Goal: Task Accomplishment & Management: Manage account settings

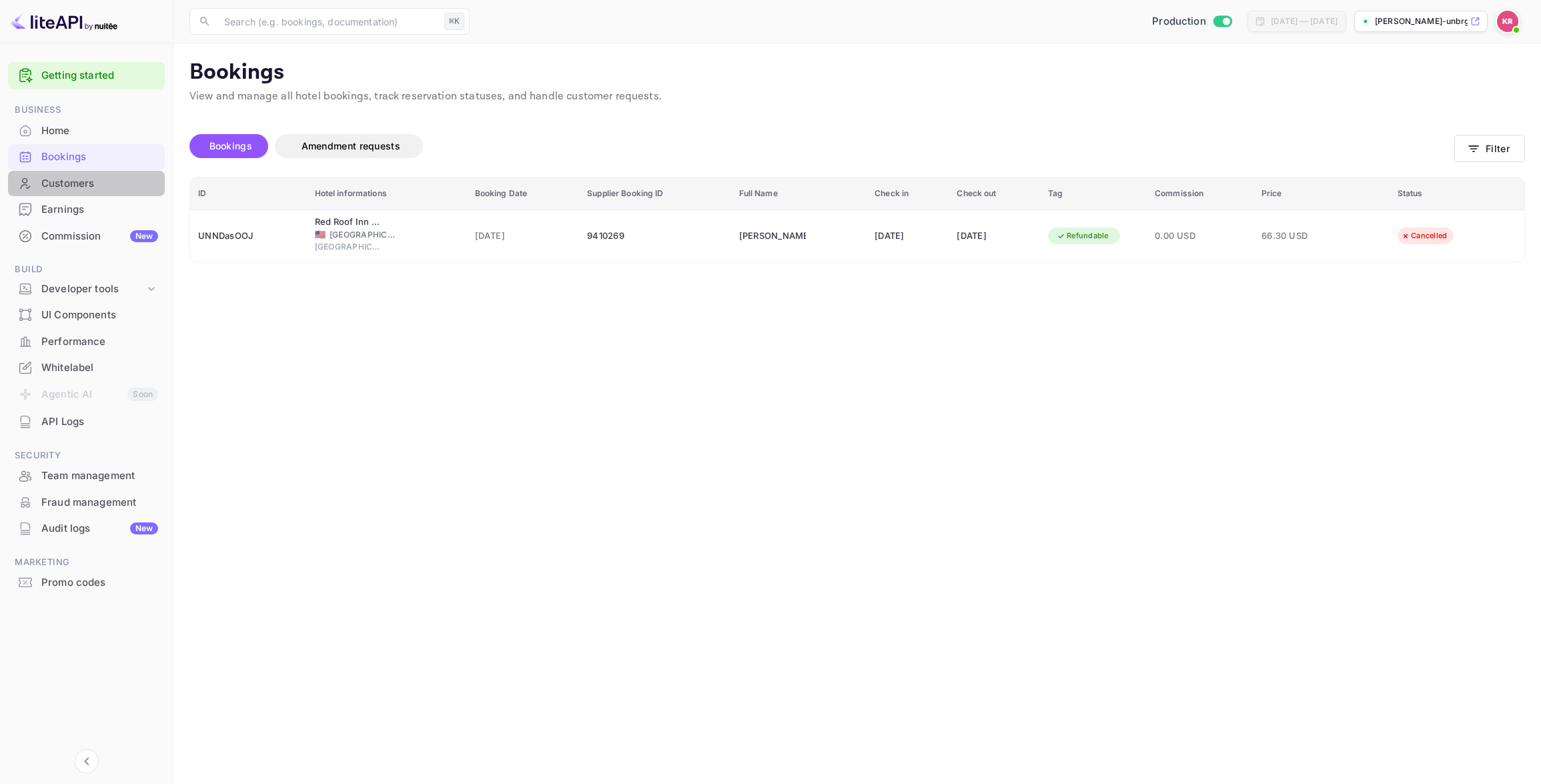
click at [59, 185] on div "Customers" at bounding box center [100, 184] width 117 height 16
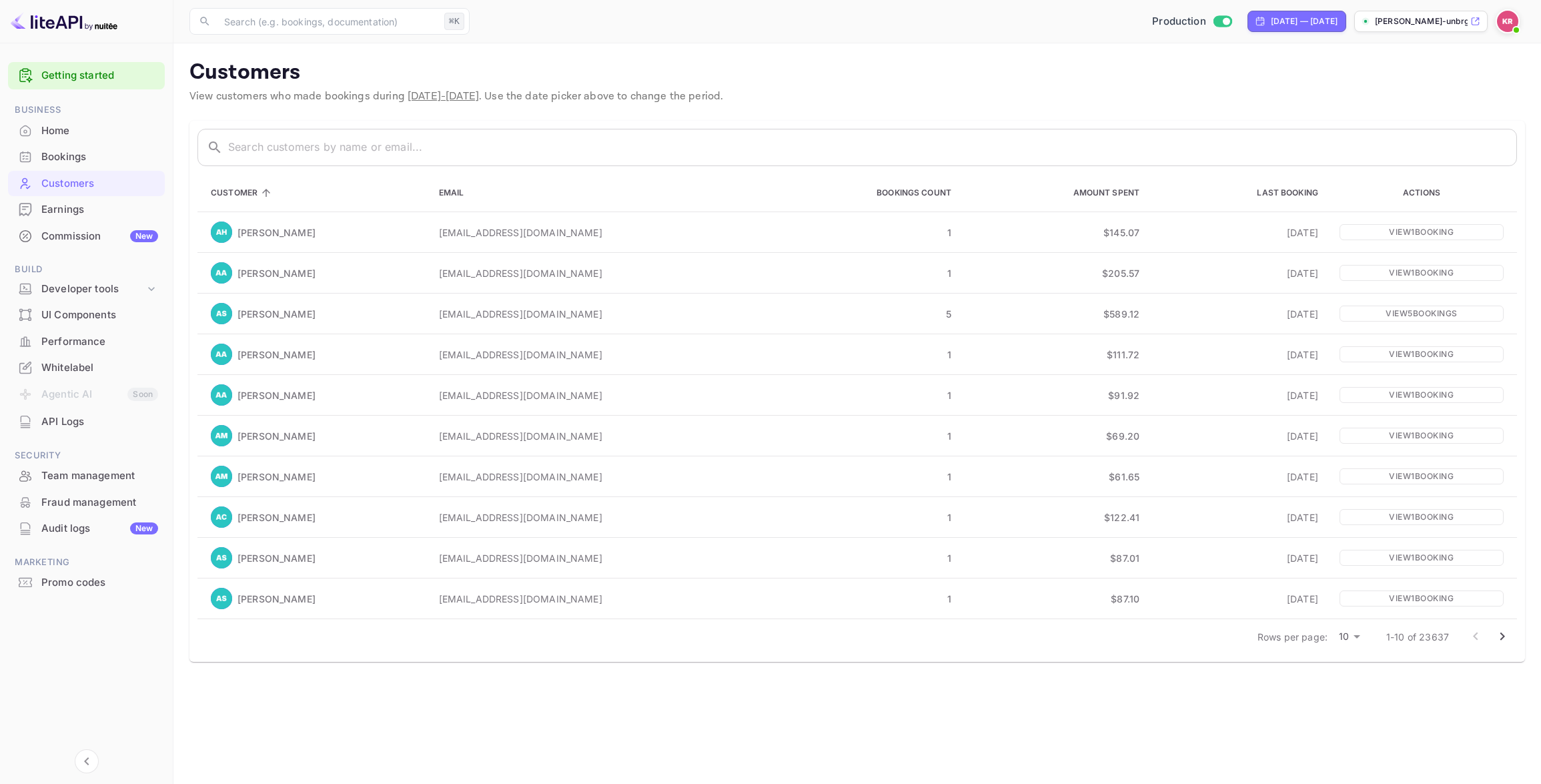
click at [76, 159] on div "Bookings" at bounding box center [100, 157] width 117 height 16
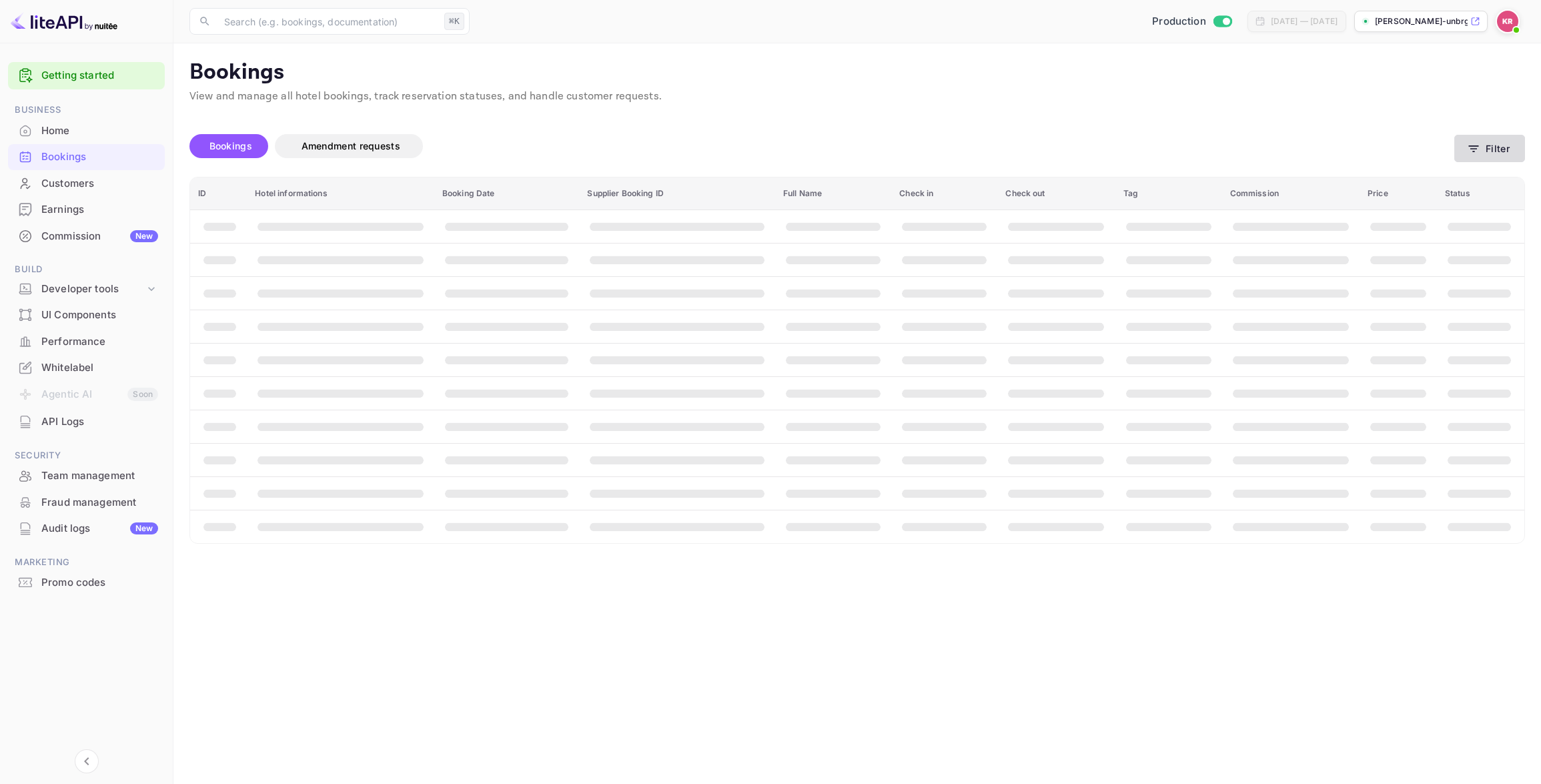
click at [1497, 150] on button "Filter" at bounding box center [1490, 148] width 71 height 27
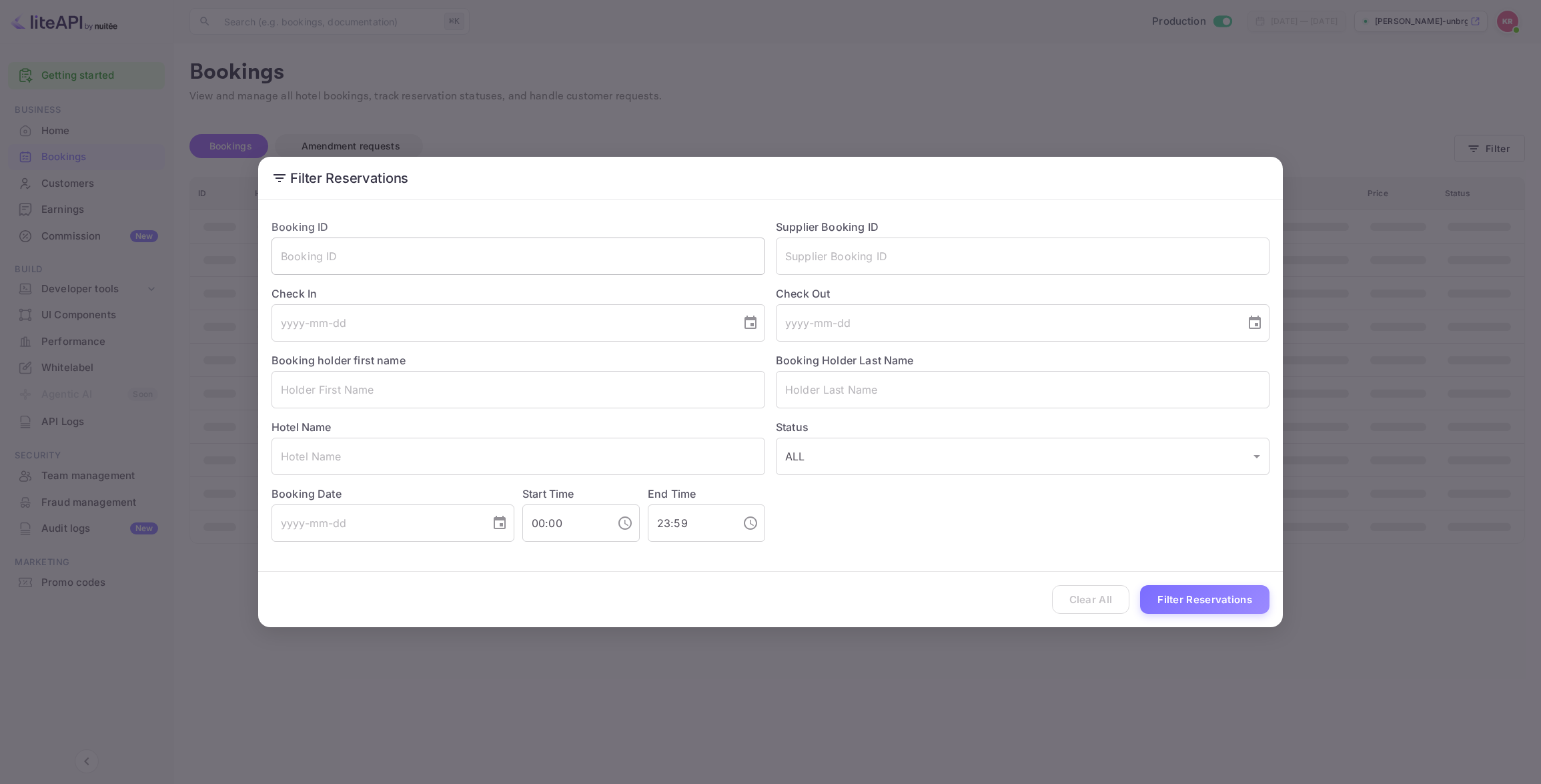
click at [304, 264] on input "text" at bounding box center [518, 256] width 493 height 37
paste input "Rh1R9ewEF"
click at [285, 259] on input "Rh1R9ewEF" at bounding box center [518, 256] width 493 height 37
type input "Rh1R9ewEF"
drag, startPoint x: 1241, startPoint y: 602, endPoint x: 1261, endPoint y: 604, distance: 20.1
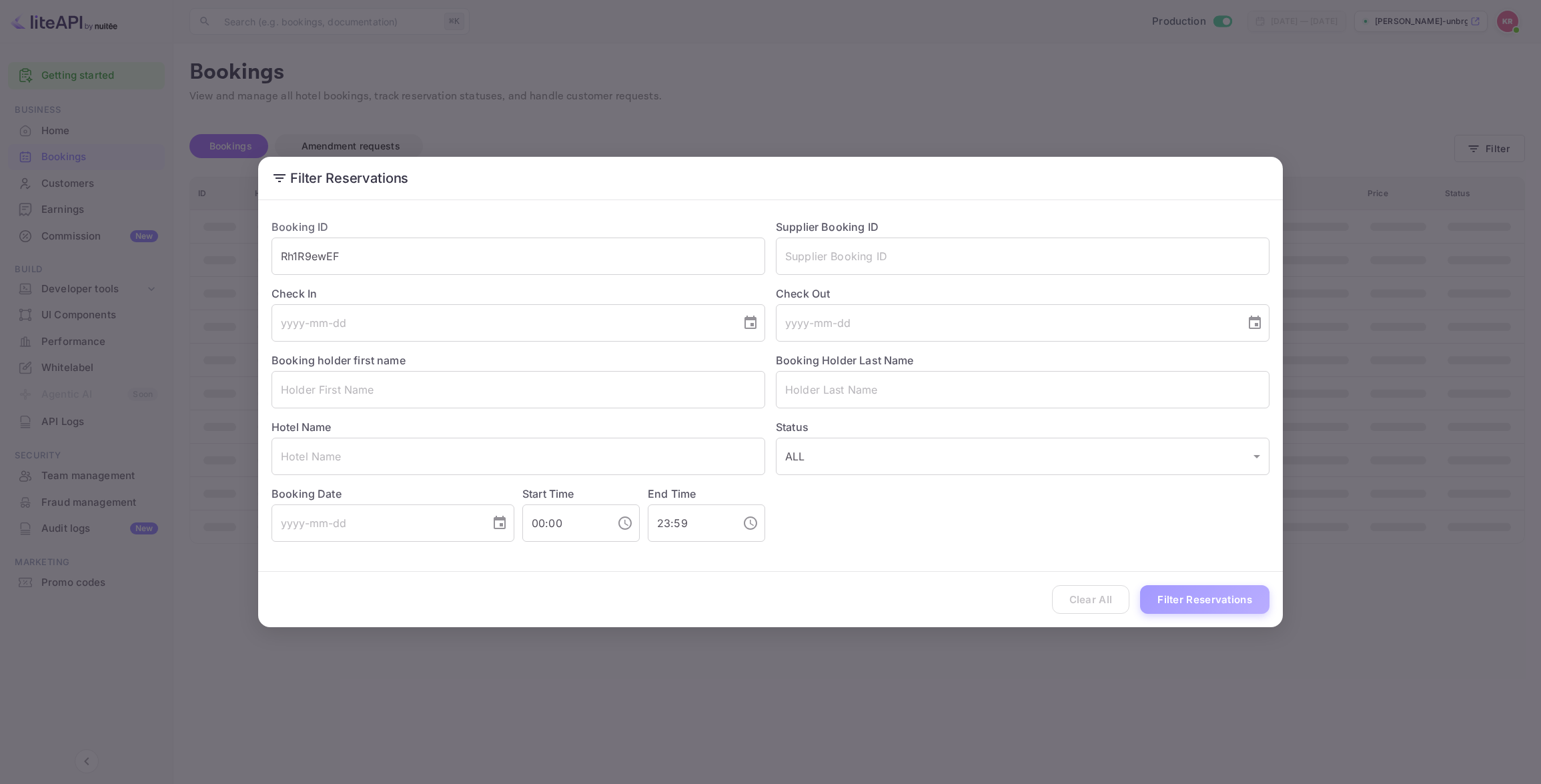
click at [1241, 602] on button "Filter Reservations" at bounding box center [1205, 600] width 129 height 29
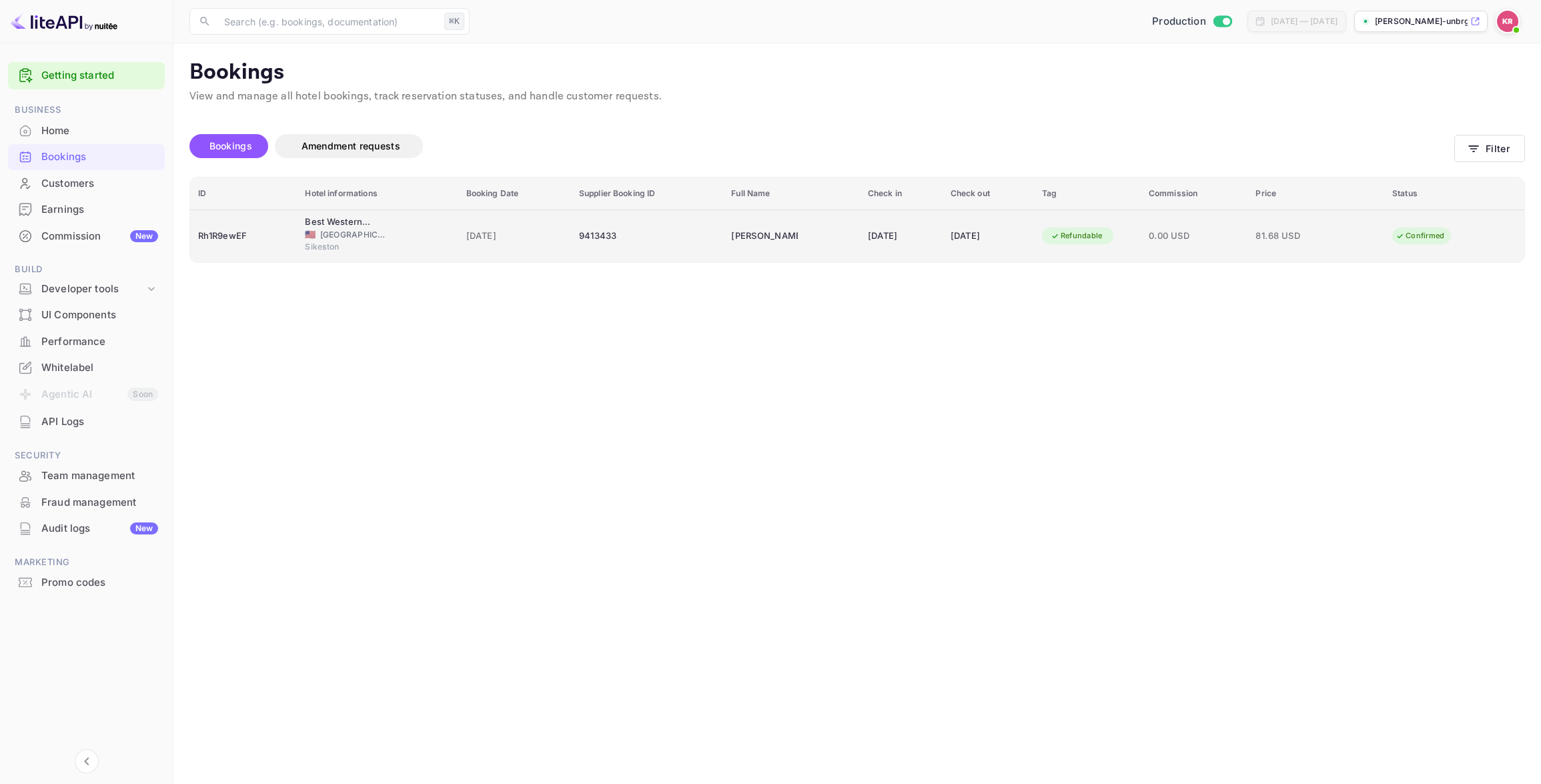
click at [320, 230] on span "[GEOGRAPHIC_DATA]" at bounding box center [353, 235] width 67 height 12
